Goal: Navigation & Orientation: Find specific page/section

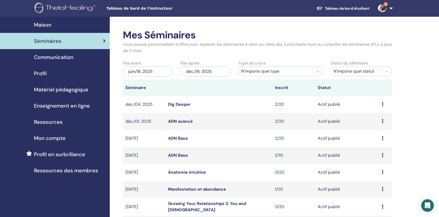
click at [55, 138] on span "Mon compte" at bounding box center [50, 138] width 32 height 8
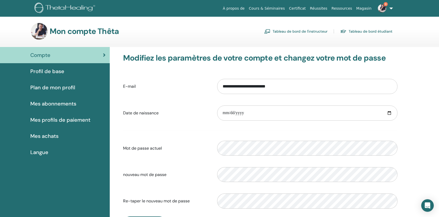
click at [313, 31] on link "Tableau de bord de l'instructeur" at bounding box center [295, 31] width 63 height 8
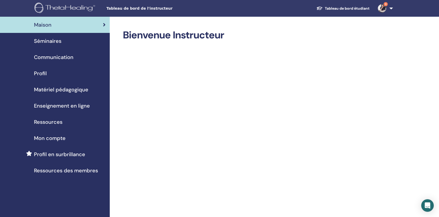
click at [355, 7] on link "Tableau de bord étudiant" at bounding box center [343, 9] width 61 height 10
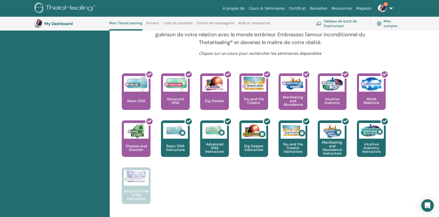
scroll to position [186, 0]
